Goal: Information Seeking & Learning: Learn about a topic

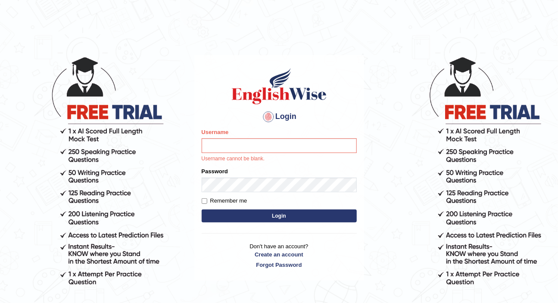
click at [129, 85] on body "Login Please fix the following errors: Username Username cannot be blank. Passw…" at bounding box center [279, 179] width 558 height 303
click at [256, 145] on input "Username" at bounding box center [279, 145] width 155 height 15
type input "z"
type input "Zubaria7"
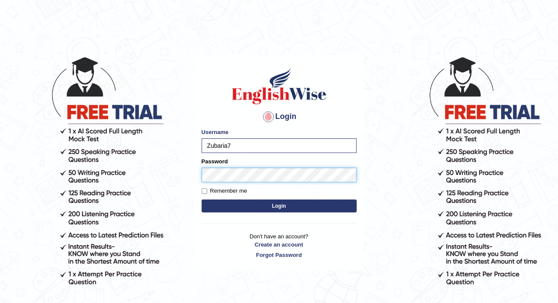
click at [202, 199] on button "Login" at bounding box center [279, 205] width 155 height 13
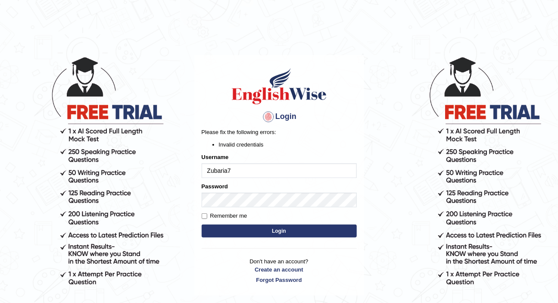
click at [265, 233] on button "Login" at bounding box center [279, 230] width 155 height 13
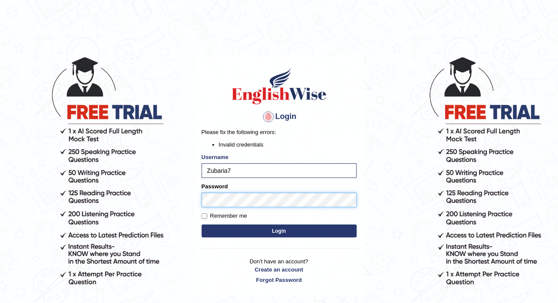
click at [202, 224] on button "Login" at bounding box center [279, 230] width 155 height 13
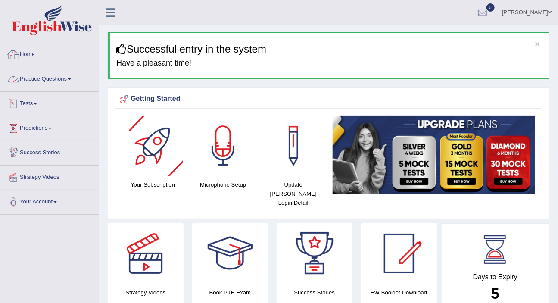
click at [66, 76] on link "Practice Questions" at bounding box center [49, 78] width 98 height 22
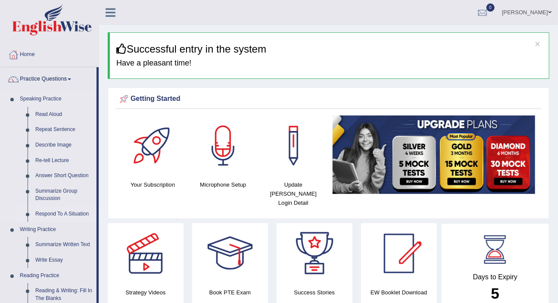
drag, startPoint x: 97, startPoint y: 254, endPoint x: 94, endPoint y: 215, distance: 38.5
click at [98, 233] on li "Practice Questions Speaking Practice Read Aloud Repeat Sentence Describe Image …" at bounding box center [49, 309] width 98 height 485
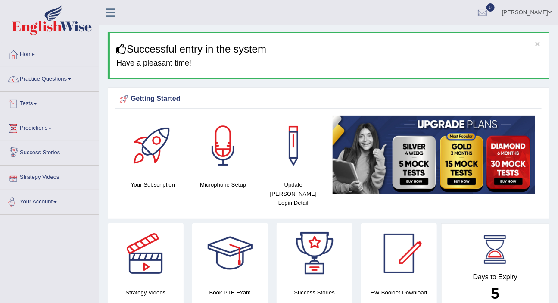
click at [63, 79] on link "Practice Questions" at bounding box center [49, 78] width 98 height 22
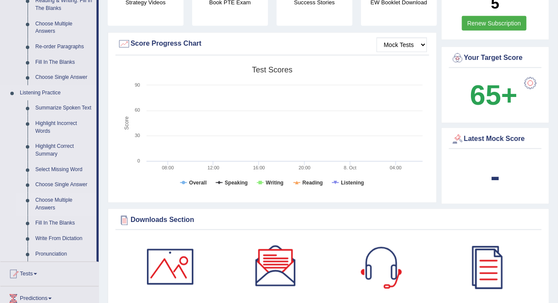
scroll to position [279, 0]
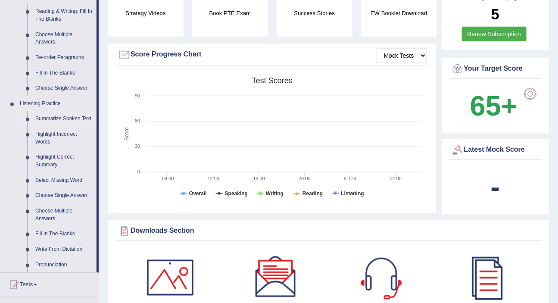
click at [56, 118] on link "Summarize Spoken Text" at bounding box center [63, 119] width 65 height 16
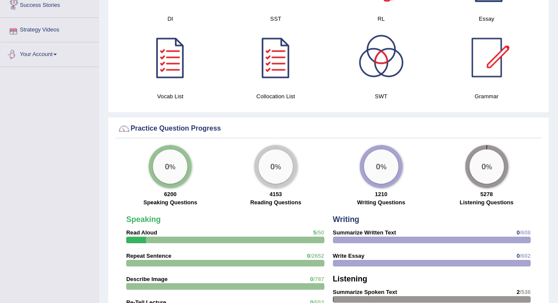
scroll to position [443, 0]
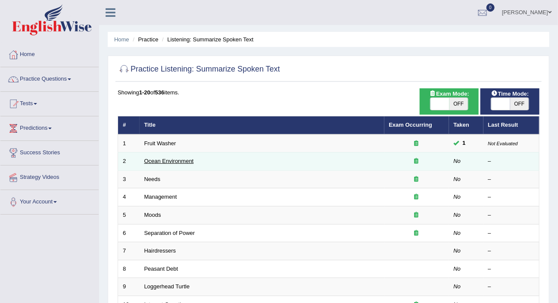
click at [173, 159] on link "Ocean Environment" at bounding box center [169, 161] width 50 height 6
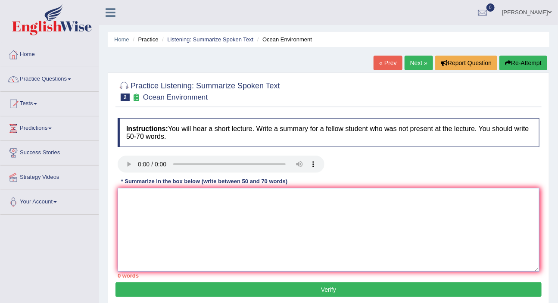
click at [165, 234] on textarea at bounding box center [329, 230] width 422 height 84
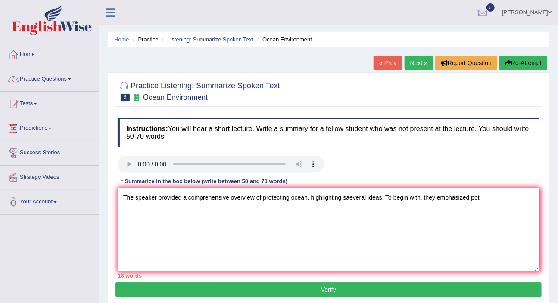
click at [382, 241] on textarea "The speaker provided a comprehensive overview of protecting ocean, highlighting…" at bounding box center [329, 230] width 422 height 84
click at [487, 198] on textarea "The speaker provided a comprehensive overview of protecting ocean, highlighting…" at bounding box center [329, 230] width 422 height 84
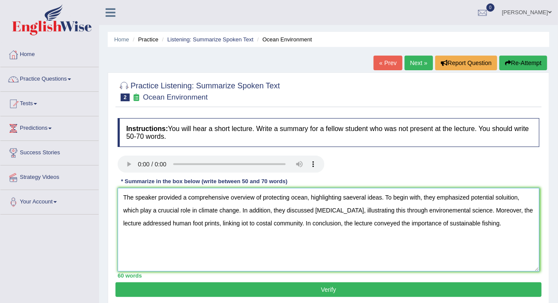
type textarea "The speaker provided a comprehensive overview of protecting ocean, highlighting…"
click at [480, 287] on button "Verify" at bounding box center [328, 289] width 426 height 15
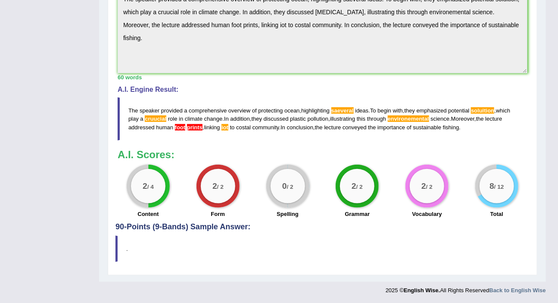
scroll to position [171, 0]
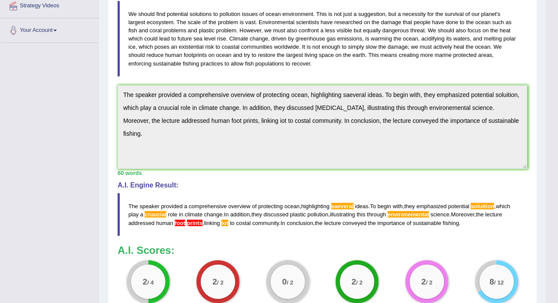
drag, startPoint x: 563, startPoint y: 200, endPoint x: 453, endPoint y: 282, distance: 137.9
click at [453, 282] on div "2 / 2 Vocabulary" at bounding box center [427, 288] width 70 height 56
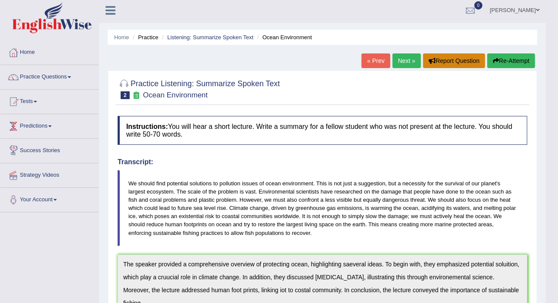
scroll to position [0, 0]
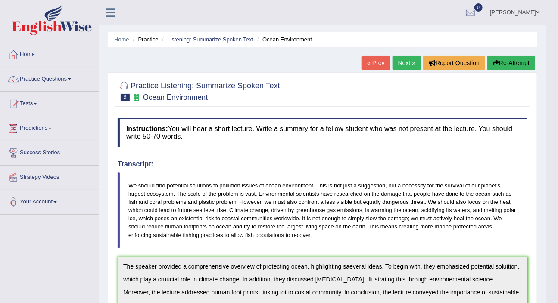
click at [409, 62] on link "Next »" at bounding box center [406, 63] width 28 height 15
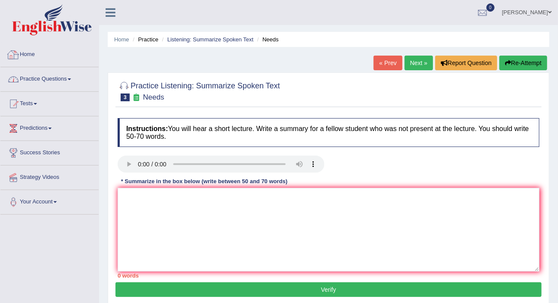
click at [65, 79] on link "Practice Questions" at bounding box center [49, 78] width 98 height 22
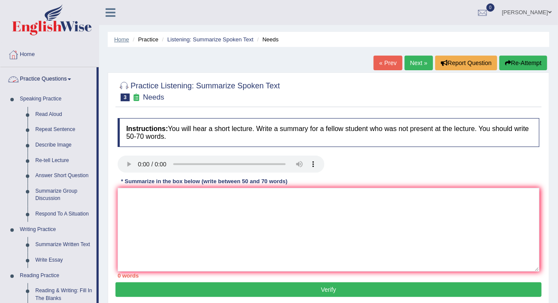
click at [124, 37] on link "Home" at bounding box center [121, 39] width 15 height 6
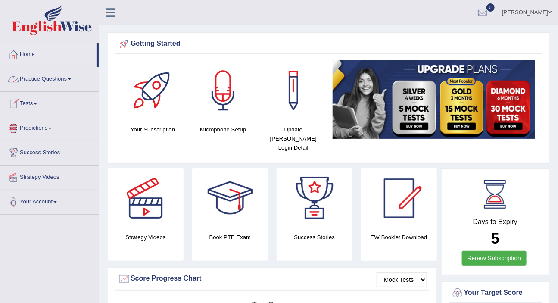
click at [65, 76] on link "Practice Questions" at bounding box center [49, 78] width 98 height 22
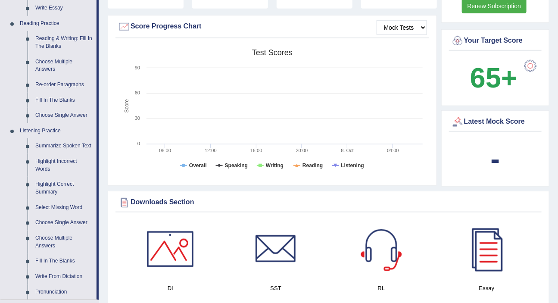
scroll to position [290, 0]
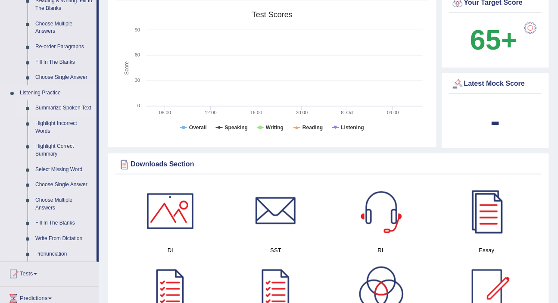
click at [78, 107] on link "Summarize Spoken Text" at bounding box center [63, 108] width 65 height 16
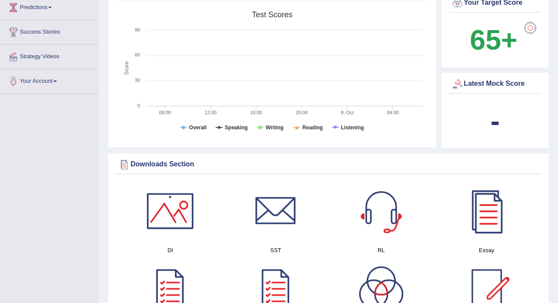
scroll to position [200, 0]
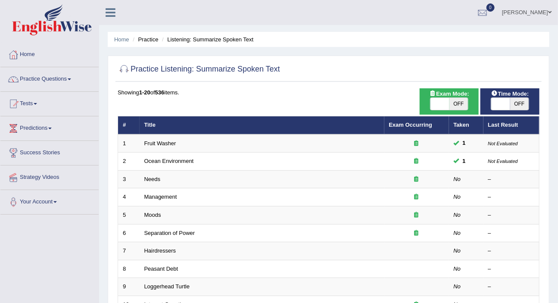
click at [502, 104] on span at bounding box center [500, 104] width 19 height 12
checkbox input "true"
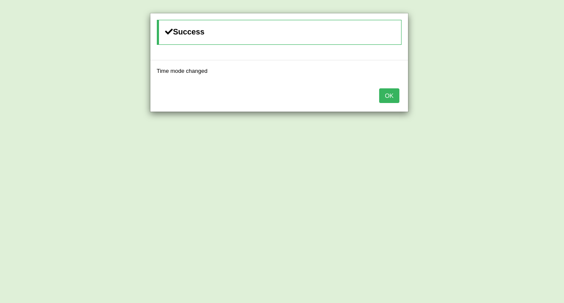
click at [392, 99] on button "OK" at bounding box center [389, 95] width 20 height 15
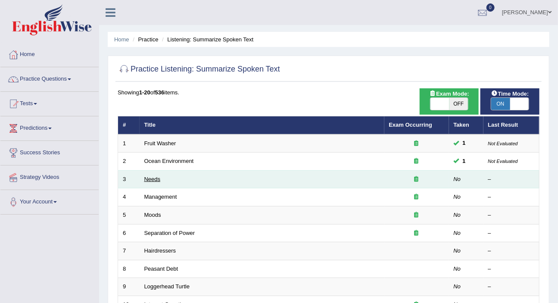
click at [153, 178] on link "Needs" at bounding box center [152, 179] width 16 height 6
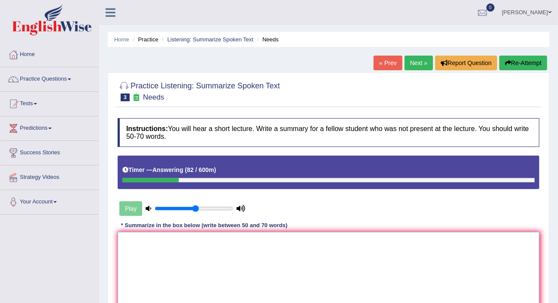
click at [200, 242] on textarea at bounding box center [329, 274] width 422 height 84
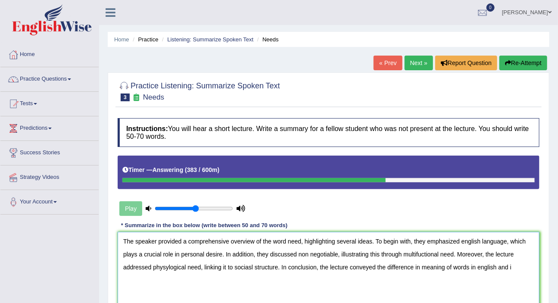
click at [414, 268] on textarea "The speaker provided a comprehensive overview of the word need, highlighting se…" at bounding box center [329, 274] width 422 height 84
click at [464, 267] on textarea "The speaker provided a comprehensive overview of the word need, highlighting se…" at bounding box center [329, 274] width 422 height 84
click at [460, 267] on textarea "The speaker provided a comprehensive overview of the word need, highlighting se…" at bounding box center [329, 274] width 422 height 84
click at [517, 267] on textarea "The speaker provided a comprehensive overview of the word need, highlighting se…" at bounding box center [329, 274] width 422 height 84
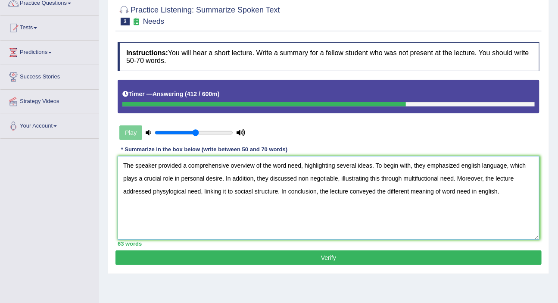
scroll to position [83, 0]
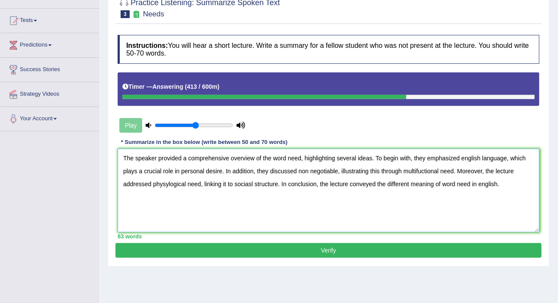
type textarea "The speaker provided a comprehensive overview of the word need, highlighting se…"
click at [441, 245] on button "Verify" at bounding box center [328, 250] width 426 height 15
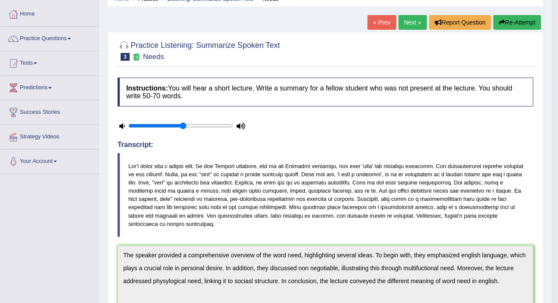
scroll to position [19, 0]
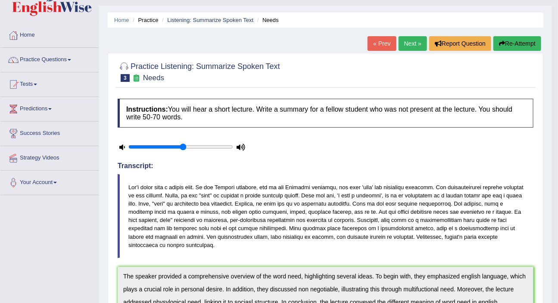
click at [527, 86] on div "Practice Listening: Summarize Spoken Text 3 Needs" at bounding box center [325, 73] width 420 height 30
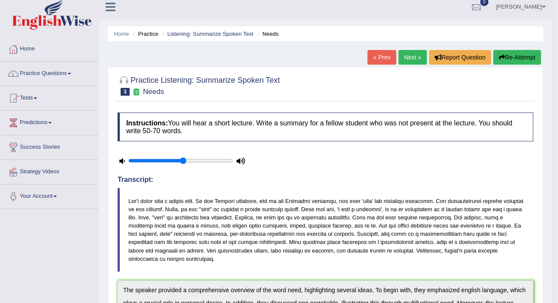
scroll to position [0, 0]
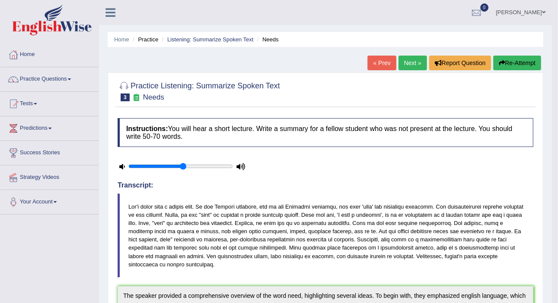
click at [409, 60] on link "Next »" at bounding box center [412, 63] width 28 height 15
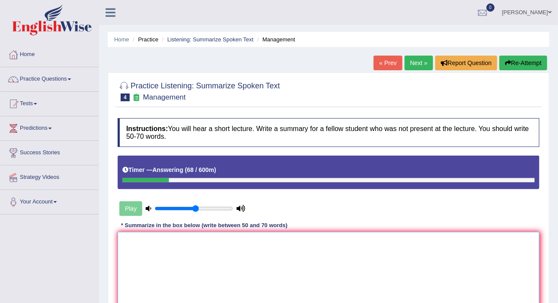
click at [271, 260] on textarea at bounding box center [329, 274] width 422 height 84
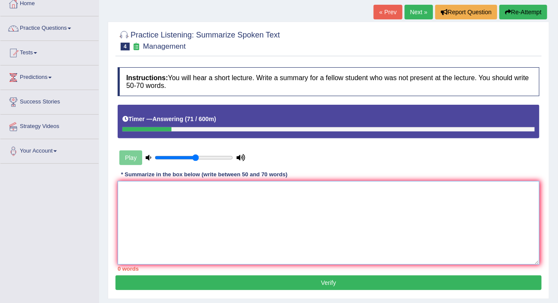
scroll to position [52, 0]
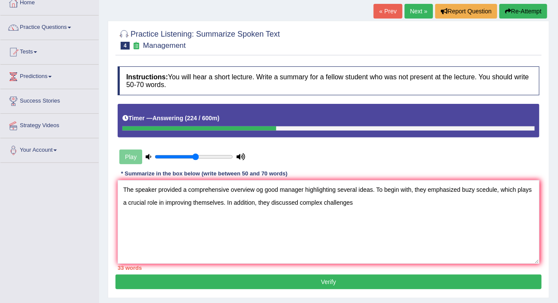
drag, startPoint x: 527, startPoint y: 297, endPoint x: 403, endPoint y: 299, distance: 123.7
click at [523, 291] on div "Practice Listening: Summarize Spoken Text 4 Management Instructions: You will h…" at bounding box center [329, 159] width 442 height 277
click at [299, 203] on textarea "The speaker provided a comprehensive overview og good manager highlighting seve…" at bounding box center [329, 222] width 422 height 84
click at [375, 204] on textarea "The speaker provided a comprehensive overview og good manager highlighting seve…" at bounding box center [329, 222] width 422 height 84
drag, startPoint x: 311, startPoint y: 219, endPoint x: 327, endPoint y: 220, distance: 16.0
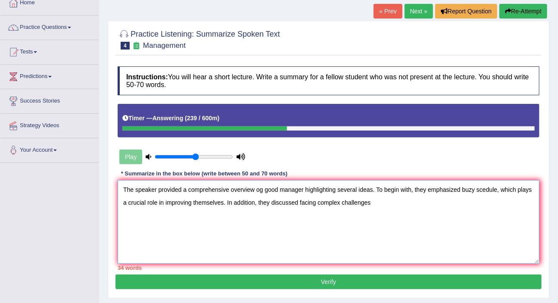
click at [311, 219] on textarea "The speaker provided a comprehensive overview og good manager highlighting seve…" at bounding box center [329, 222] width 422 height 84
click at [373, 207] on textarea "The speaker provided a comprehensive overview og good manager highlighting seve…" at bounding box center [329, 222] width 422 height 84
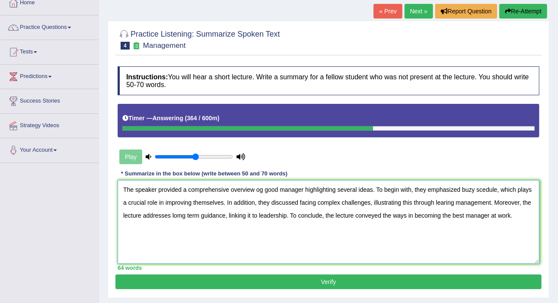
click at [262, 191] on textarea "The speaker provided a comprehensive overview og good manager highlighting seve…" at bounding box center [329, 222] width 422 height 84
click at [370, 202] on textarea "The speaker provided a comprehensive overview of good manager highlighting seve…" at bounding box center [329, 222] width 422 height 84
click at [491, 203] on textarea "The speaker provided a comprehensive overview of good manager highlighting seve…" at bounding box center [329, 222] width 422 height 84
click at [498, 203] on textarea "The speaker provided a comprehensive overview of good manager highlighting seve…" at bounding box center [329, 222] width 422 height 84
click at [492, 202] on textarea "The speaker provided a comprehensive overview of good manager highlighting seve…" at bounding box center [329, 222] width 422 height 84
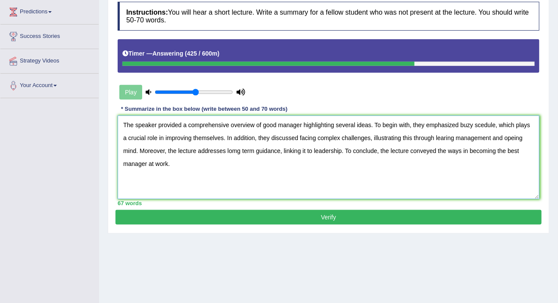
scroll to position [117, 0]
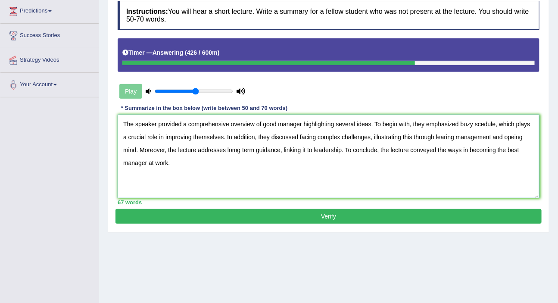
type textarea "The speaker provided a comprehensive overview of good manager highlighting seve…"
click at [417, 215] on button "Verify" at bounding box center [328, 216] width 426 height 15
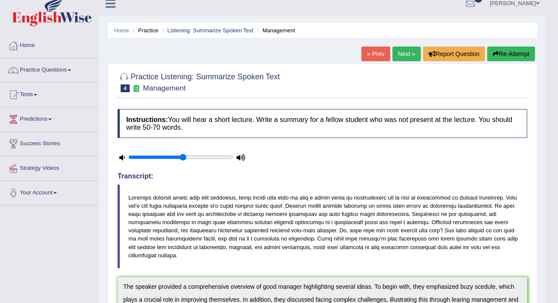
scroll to position [0, 0]
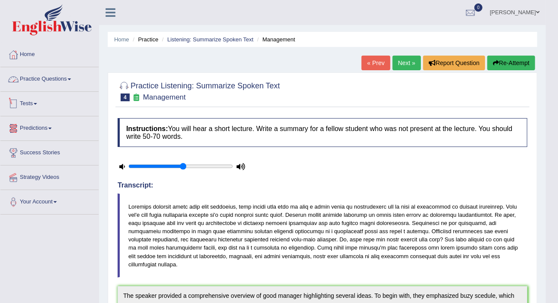
click at [47, 77] on link "Practice Questions" at bounding box center [49, 78] width 98 height 22
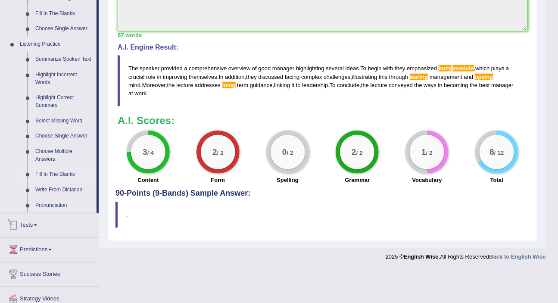
scroll to position [293, 0]
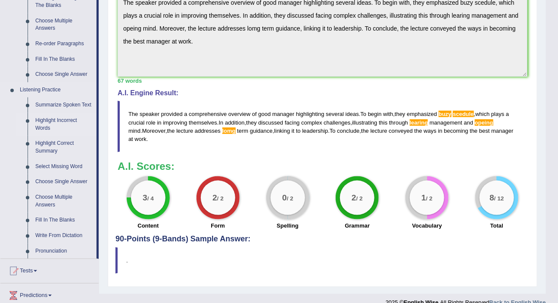
click at [40, 121] on link "Highlight Incorrect Words" at bounding box center [63, 124] width 65 height 23
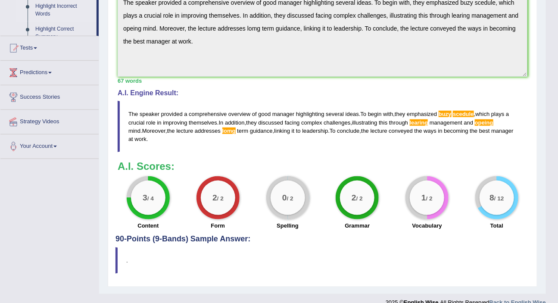
scroll to position [272, 0]
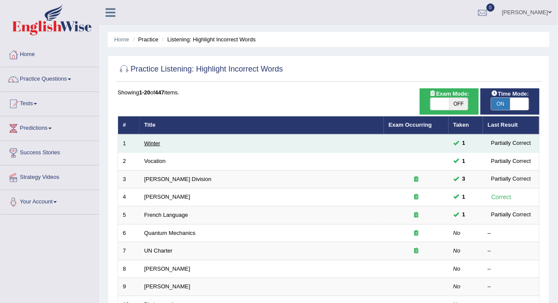
click at [150, 140] on link "Winter" at bounding box center [152, 143] width 16 height 6
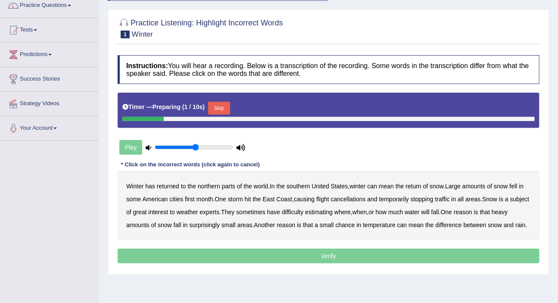
scroll to position [149, 0]
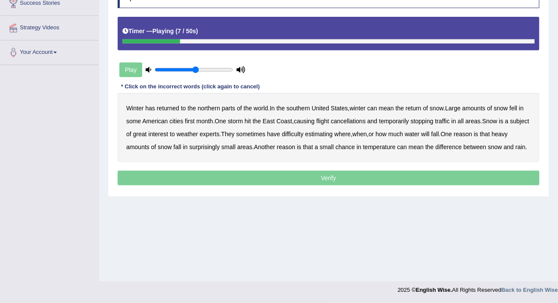
click at [307, 109] on b "southern" at bounding box center [297, 108] width 23 height 7
click at [190, 121] on b "first" at bounding box center [190, 121] width 10 height 7
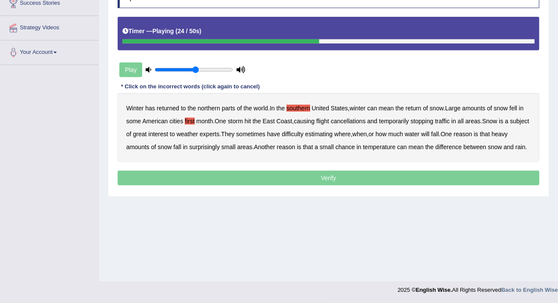
click at [467, 121] on div "Winter has returned to the northern parts of the world . In the southern [GEOGR…" at bounding box center [329, 127] width 422 height 69
click at [463, 121] on b "all" at bounding box center [460, 121] width 6 height 7
click at [420, 134] on b "water" at bounding box center [412, 134] width 15 height 7
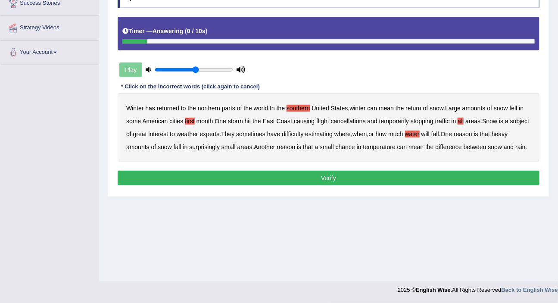
click at [299, 185] on button "Verify" at bounding box center [329, 178] width 422 height 15
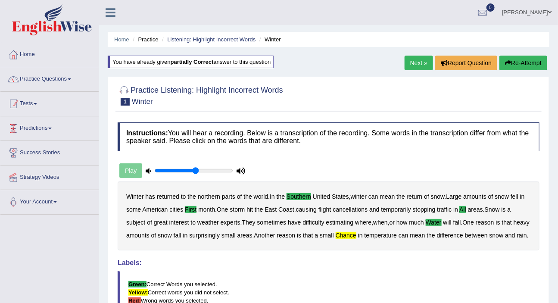
scroll to position [0, 0]
click at [59, 76] on link "Practice Questions" at bounding box center [49, 78] width 98 height 22
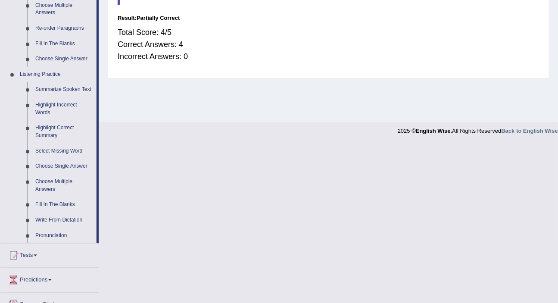
scroll to position [313, 0]
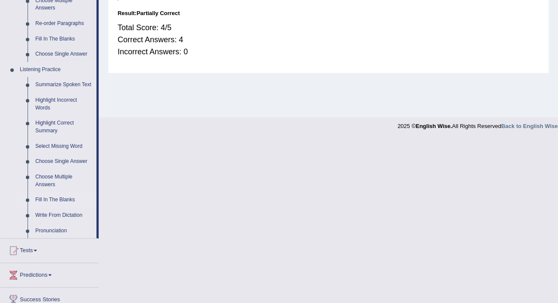
click at [56, 199] on link "Fill In The Blanks" at bounding box center [63, 200] width 65 height 16
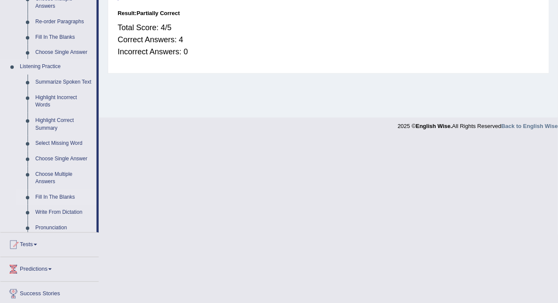
scroll to position [149, 0]
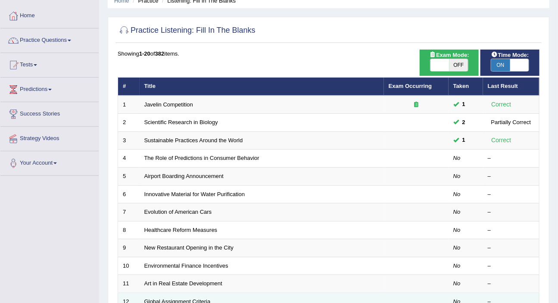
scroll to position [78, 0]
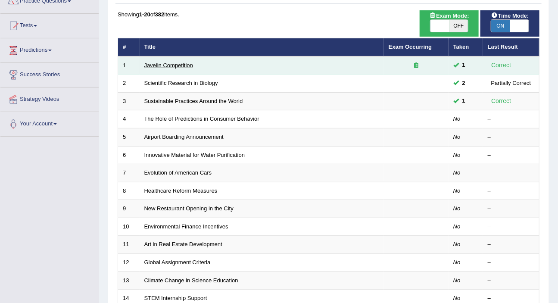
click at [168, 67] on link "Javelin Competition" at bounding box center [168, 65] width 49 height 6
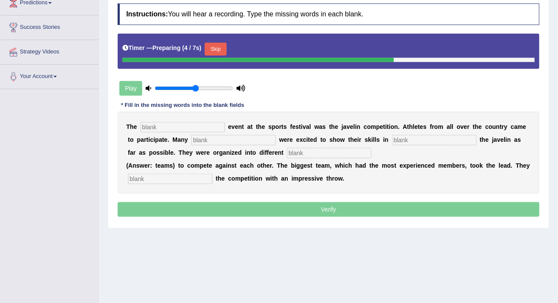
scroll to position [149, 0]
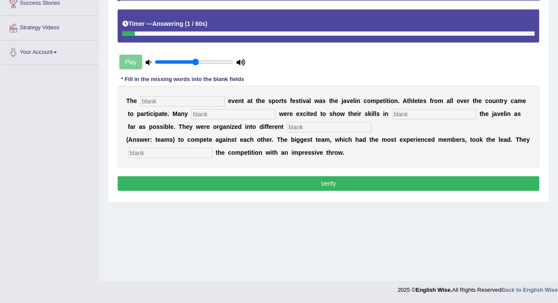
click at [160, 99] on input "text" at bounding box center [182, 101] width 84 height 10
type input "biggest"
click at [233, 116] on input "text" at bounding box center [233, 114] width 84 height 10
type input "people"
click at [298, 127] on input "text" at bounding box center [329, 127] width 84 height 10
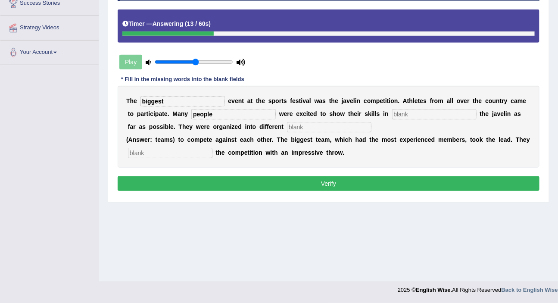
click at [406, 115] on input "text" at bounding box center [434, 114] width 84 height 10
type input "throwing"
click at [327, 126] on input "text" at bounding box center [329, 127] width 84 height 10
type input "teams"
click at [181, 152] on input "text" at bounding box center [170, 153] width 84 height 10
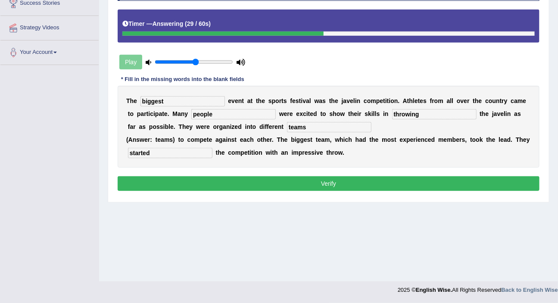
type input "started"
click at [215, 181] on button "Verify" at bounding box center [329, 183] width 422 height 15
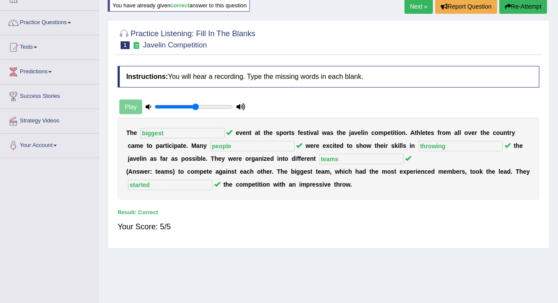
scroll to position [0, 0]
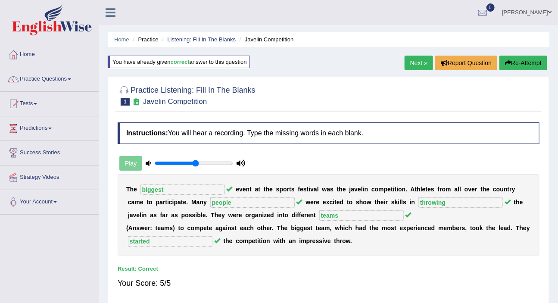
drag, startPoint x: 410, startPoint y: 64, endPoint x: 409, endPoint y: 55, distance: 9.1
click at [410, 64] on link "Next »" at bounding box center [418, 63] width 28 height 15
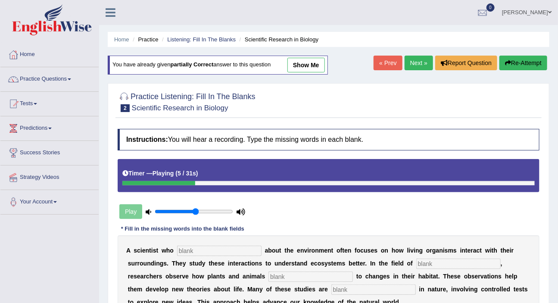
click at [411, 64] on link "Next »" at bounding box center [418, 63] width 28 height 15
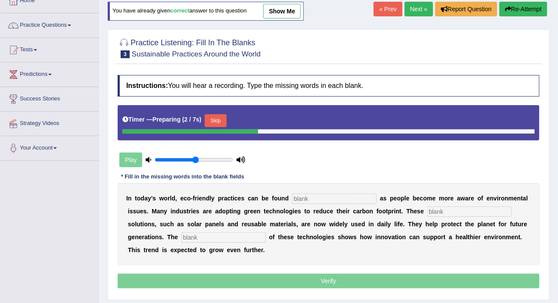
scroll to position [149, 0]
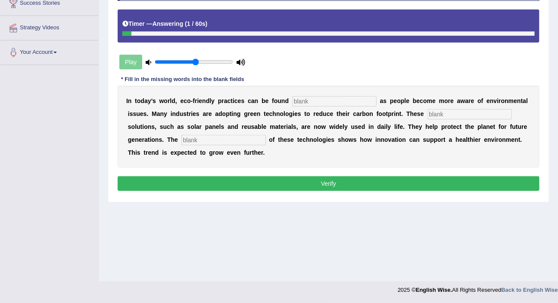
click at [319, 102] on input "text" at bounding box center [334, 101] width 84 height 10
type input "everywhere"
click at [442, 115] on input "text" at bounding box center [469, 114] width 84 height 10
type input "sustainable"
click at [226, 136] on input "text" at bounding box center [223, 140] width 84 height 10
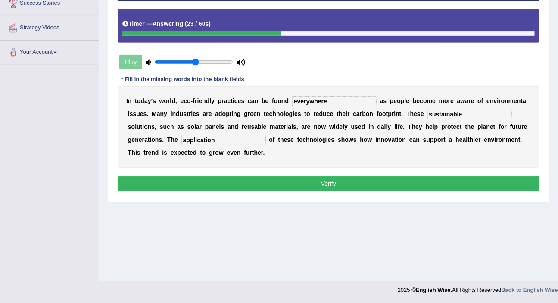
type input "application"
click at [237, 184] on button "Verify" at bounding box center [329, 183] width 422 height 15
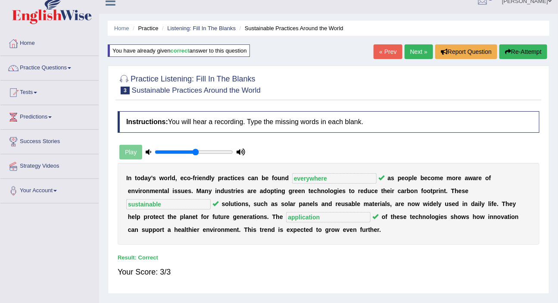
scroll to position [0, 0]
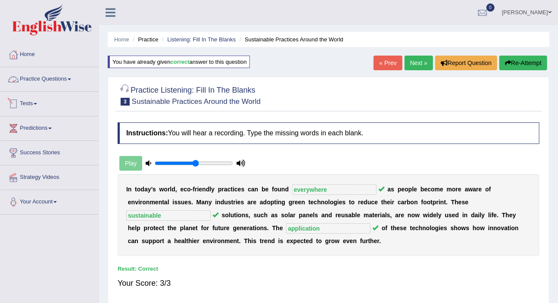
click at [55, 77] on link "Practice Questions" at bounding box center [49, 78] width 98 height 22
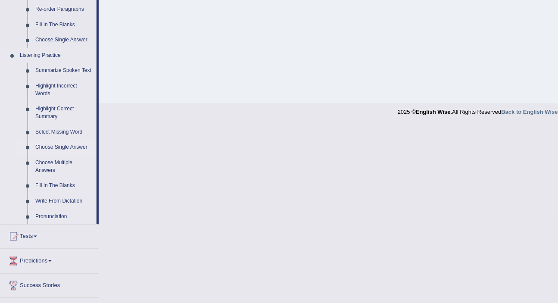
scroll to position [313, 0]
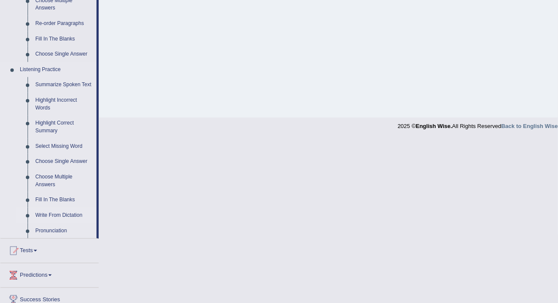
click at [69, 215] on link "Write From Dictation" at bounding box center [63, 216] width 65 height 16
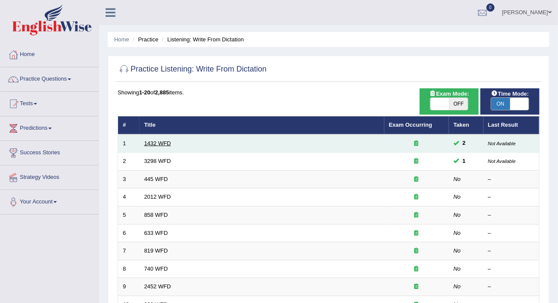
click at [161, 142] on link "1432 WFD" at bounding box center [157, 143] width 27 height 6
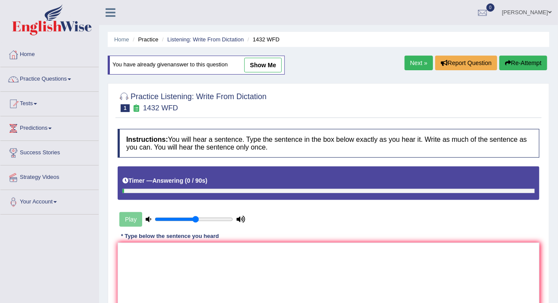
click at [410, 66] on link "Next »" at bounding box center [418, 63] width 28 height 15
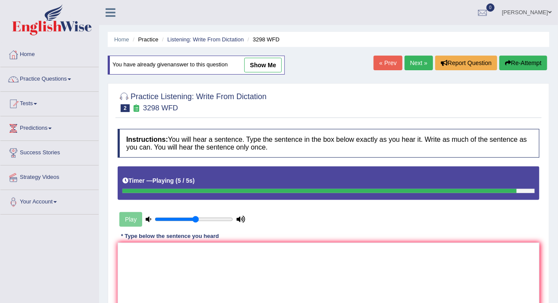
click at [422, 64] on link "Next »" at bounding box center [418, 63] width 28 height 15
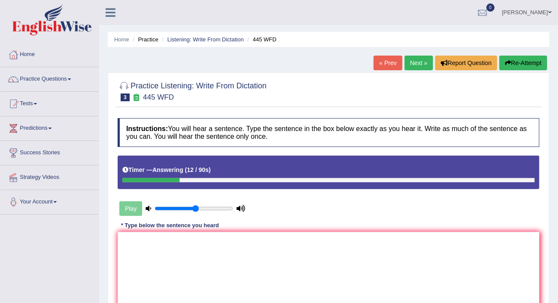
drag, startPoint x: 235, startPoint y: 305, endPoint x: 225, endPoint y: 269, distance: 37.5
click at [227, 283] on div "Instructions: You will hear a sentence. Type the sentence in the box below exac…" at bounding box center [328, 227] width 426 height 227
click at [224, 263] on textarea at bounding box center [329, 274] width 422 height 84
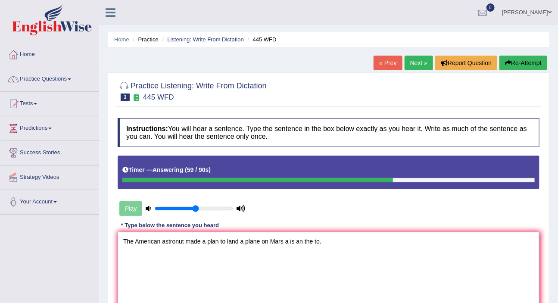
scroll to position [149, 0]
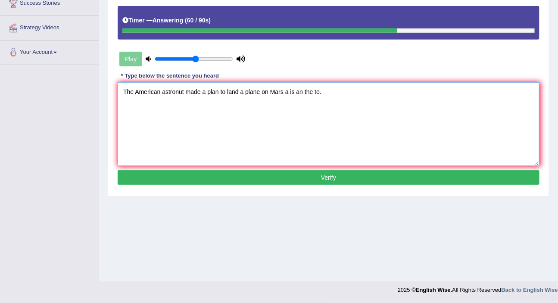
type textarea "The American astronut made a plan to land a plane on Mars a is an the to."
click at [354, 173] on button "Verify" at bounding box center [329, 177] width 422 height 15
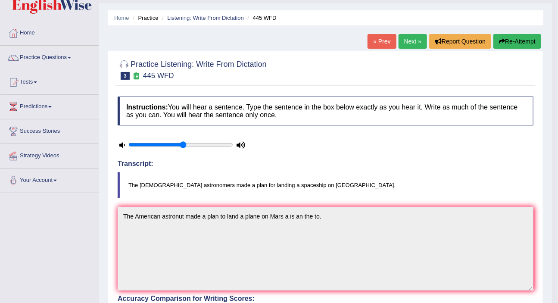
scroll to position [0, 0]
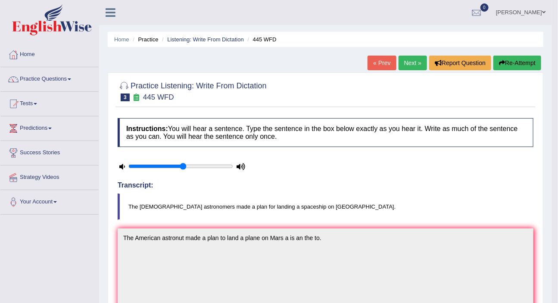
click at [411, 67] on link "Next »" at bounding box center [412, 63] width 28 height 15
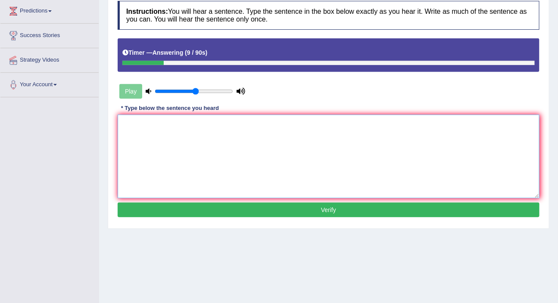
click at [285, 146] on textarea at bounding box center [329, 157] width 422 height 84
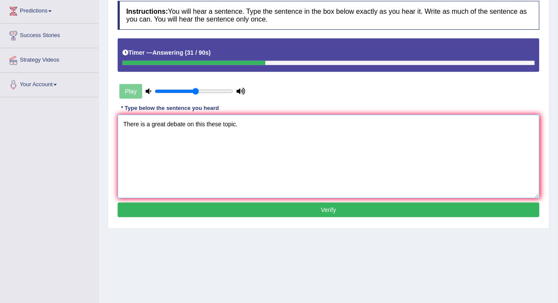
type textarea "There is a great debate on this these topic."
click at [327, 211] on button "Verify" at bounding box center [329, 209] width 422 height 15
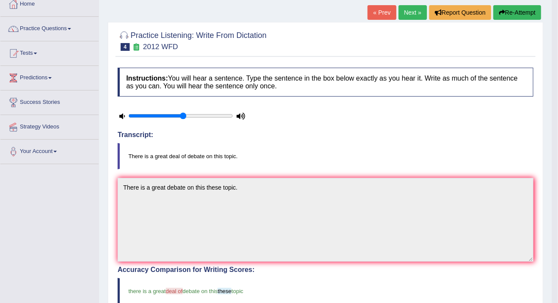
scroll to position [39, 0]
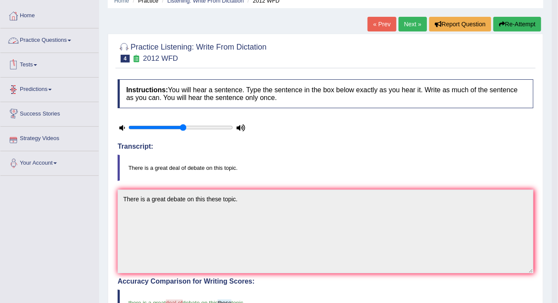
click at [59, 39] on link "Practice Questions" at bounding box center [49, 39] width 98 height 22
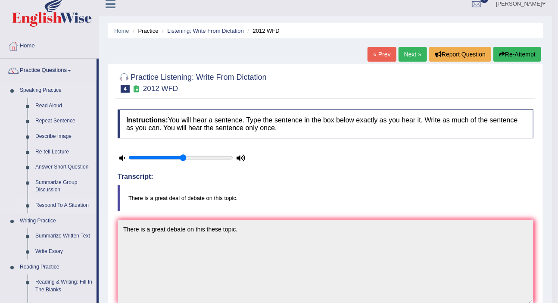
scroll to position [0, 0]
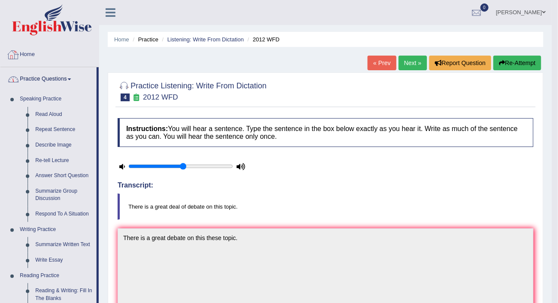
click at [22, 53] on link "Home" at bounding box center [49, 54] width 98 height 22
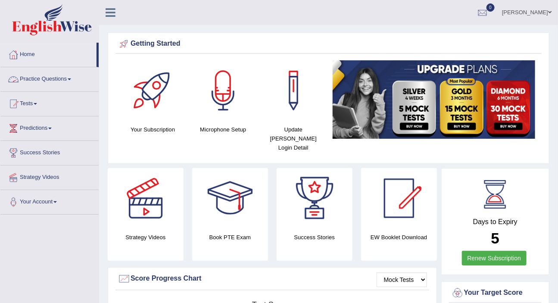
click at [59, 77] on link "Practice Questions" at bounding box center [49, 78] width 98 height 22
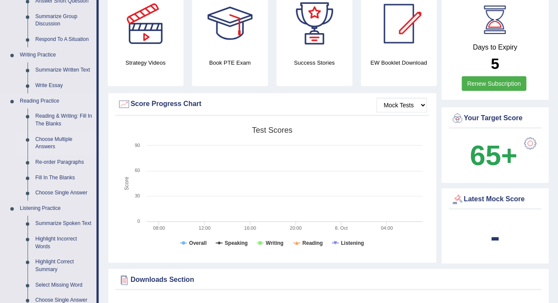
scroll to position [214, 0]
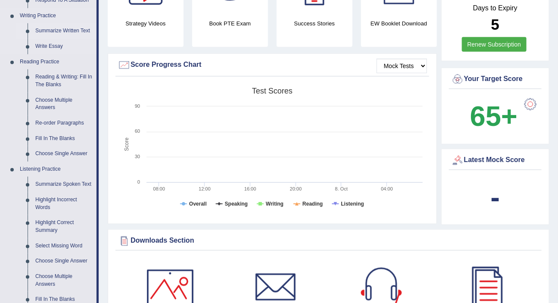
click at [56, 30] on link "Summarize Written Text" at bounding box center [63, 31] width 65 height 16
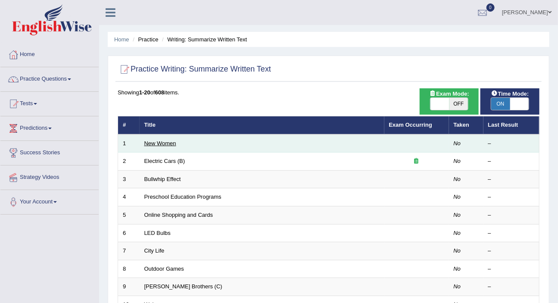
click at [159, 141] on link "New Women" at bounding box center [160, 143] width 32 height 6
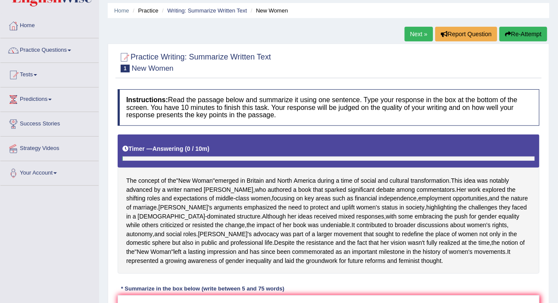
scroll to position [117, 0]
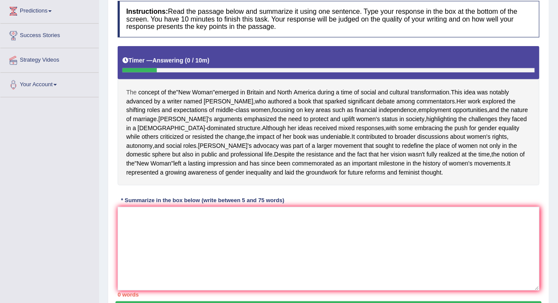
click at [132, 90] on span "The" at bounding box center [131, 92] width 10 height 9
